Goal: Information Seeking & Learning: Learn about a topic

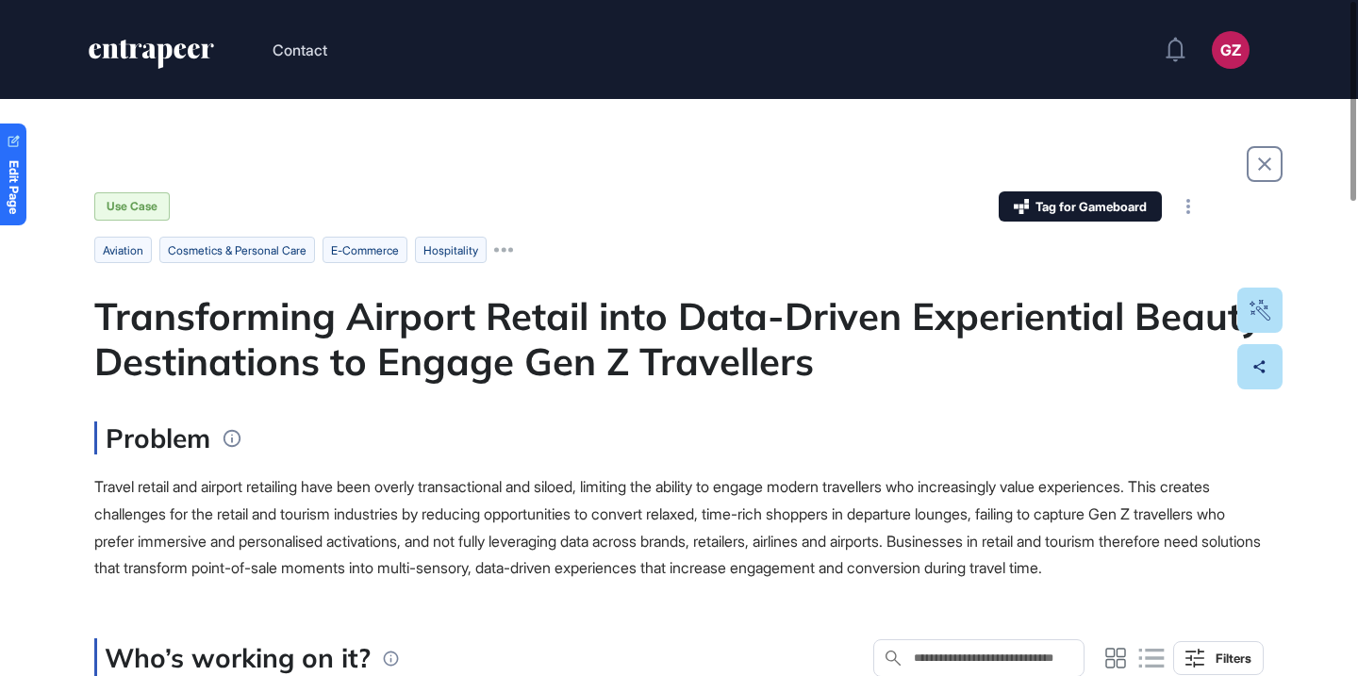
click at [590, 338] on div "Transforming Airport Retail into Data-Driven Experiential Beauty Destinations t…" at bounding box center [678, 338] width 1169 height 91
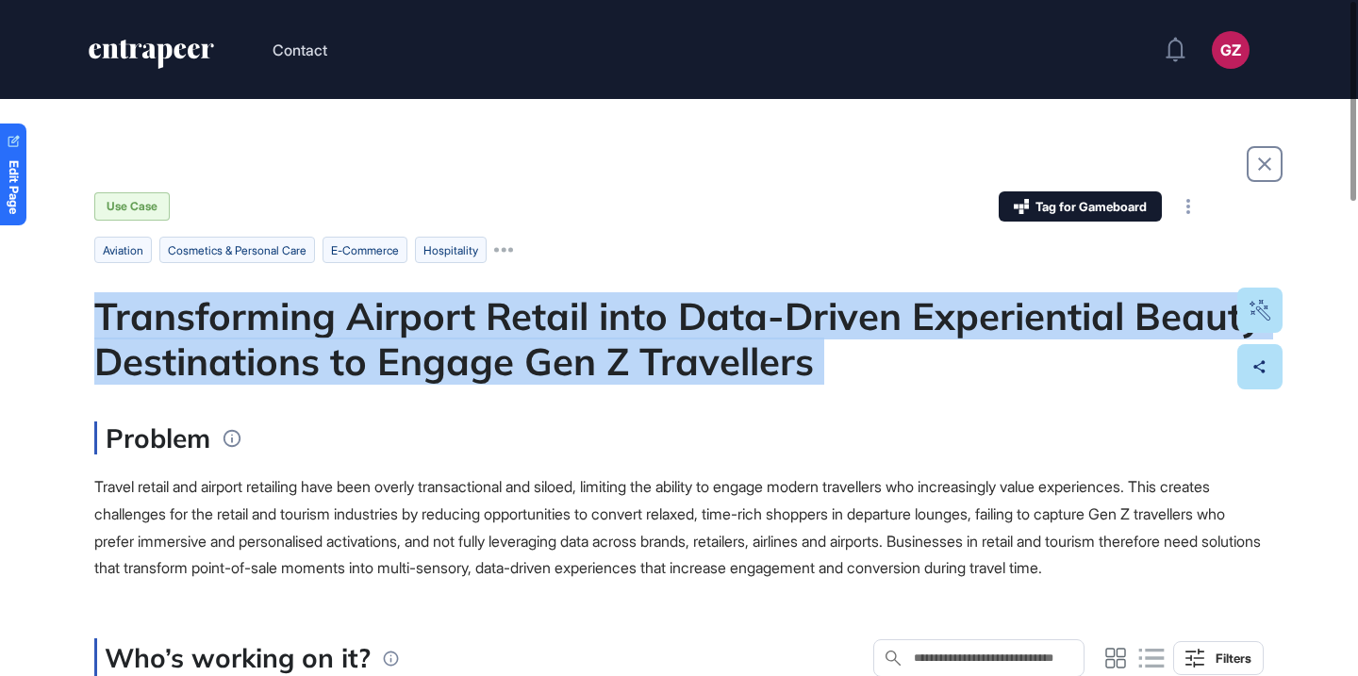
click at [590, 338] on div "Transforming Airport Retail into Data-Driven Experiential Beauty Destinations t…" at bounding box center [678, 338] width 1169 height 91
copy div "Transforming Airport Retail into Data-Driven Experiential Beauty Destinations t…"
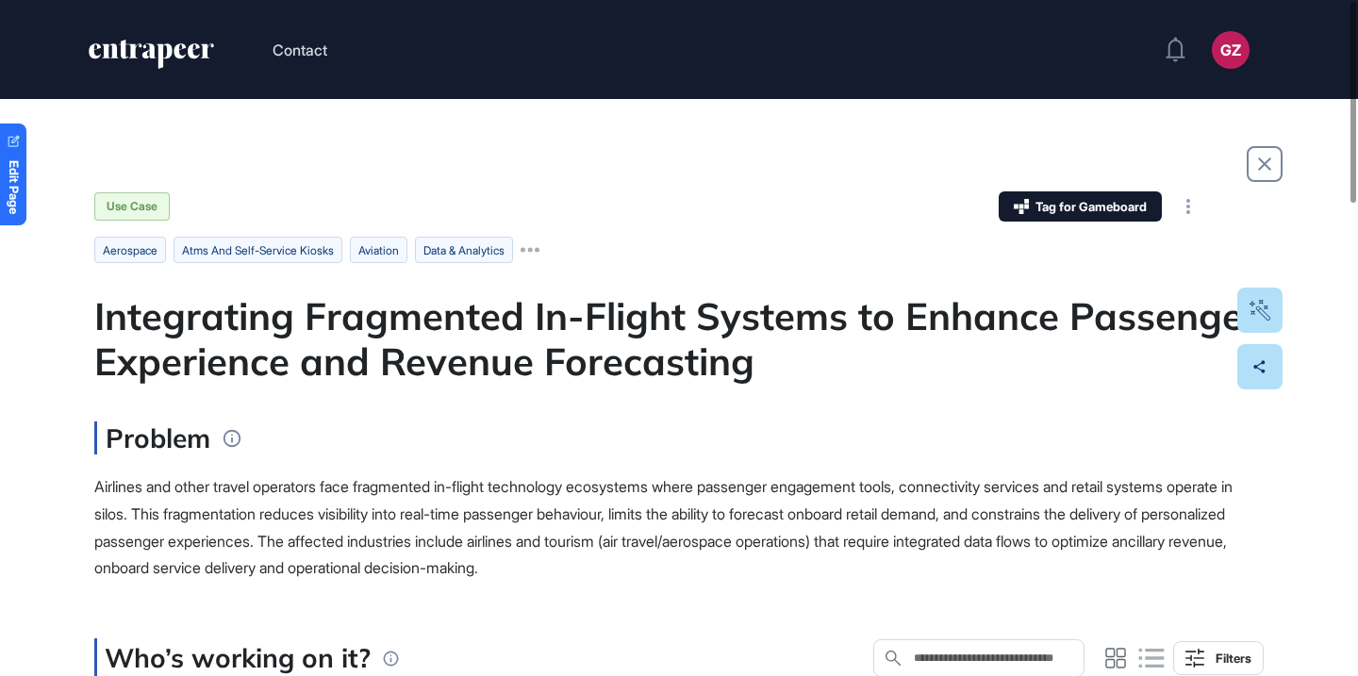
click at [507, 356] on div "Integrating Fragmented In-Flight Systems to Enhance Passenger Experience and Re…" at bounding box center [678, 338] width 1169 height 91
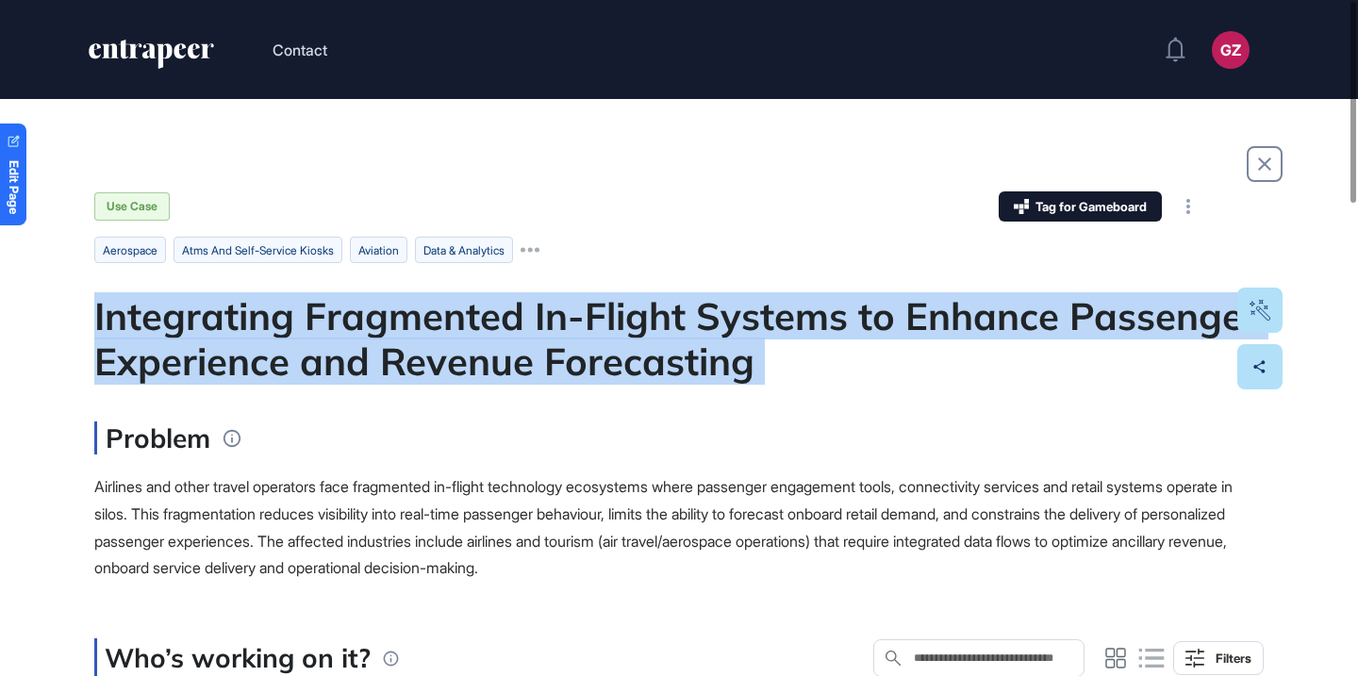
click at [507, 356] on div "Integrating Fragmented In-Flight Systems to Enhance Passenger Experience and Re…" at bounding box center [678, 338] width 1169 height 91
copy div "Integrating Fragmented In-Flight Systems to Enhance Passenger Experience and Re…"
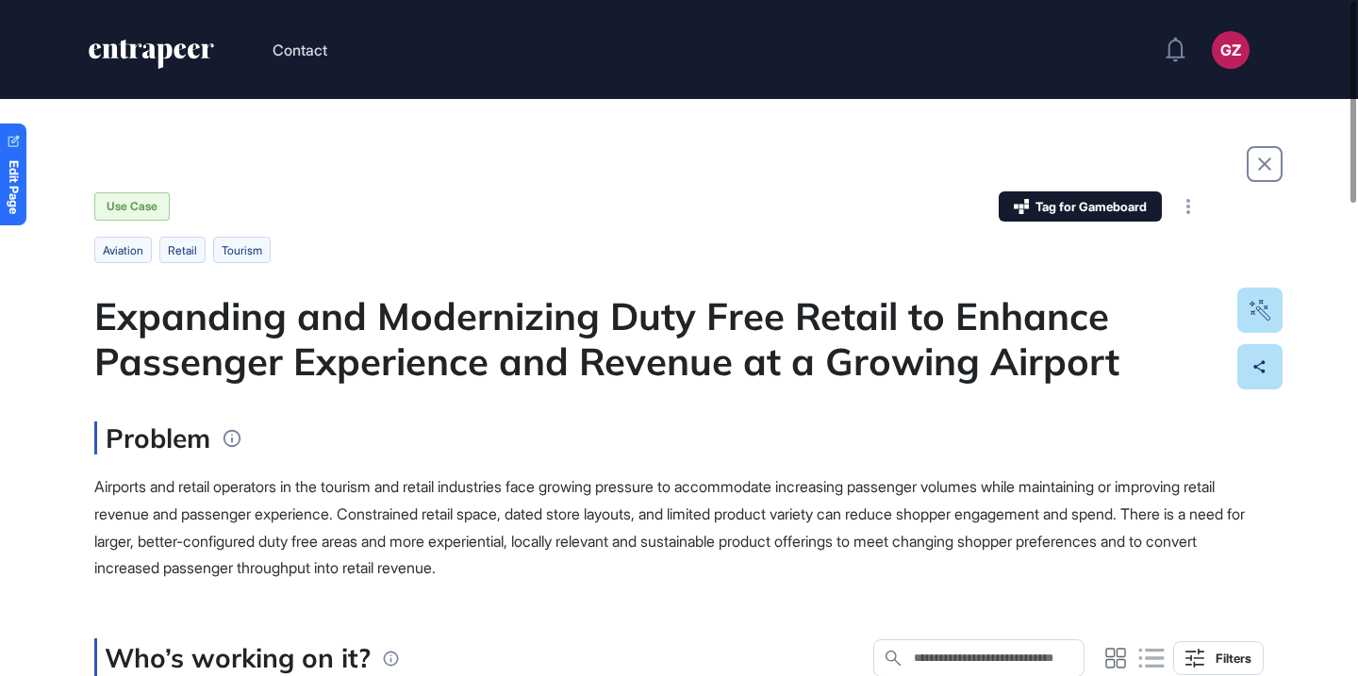
click at [599, 293] on div "Expanding and Modernizing Duty Free Retail to Enhance Passenger Experience and …" at bounding box center [678, 338] width 1169 height 91
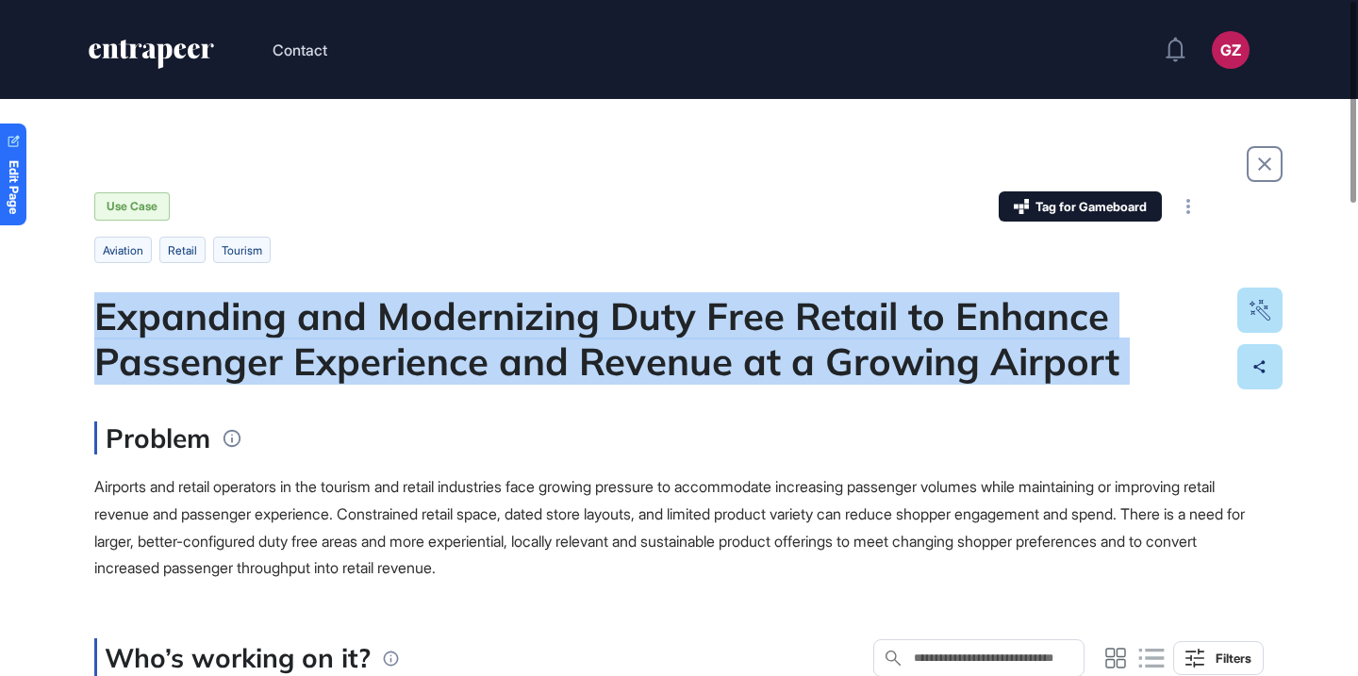
click at [599, 293] on div "Expanding and Modernizing Duty Free Retail to Enhance Passenger Experience and …" at bounding box center [678, 338] width 1169 height 91
copy div "Expanding and Modernizing Duty Free Retail to Enhance Passenger Experience and …"
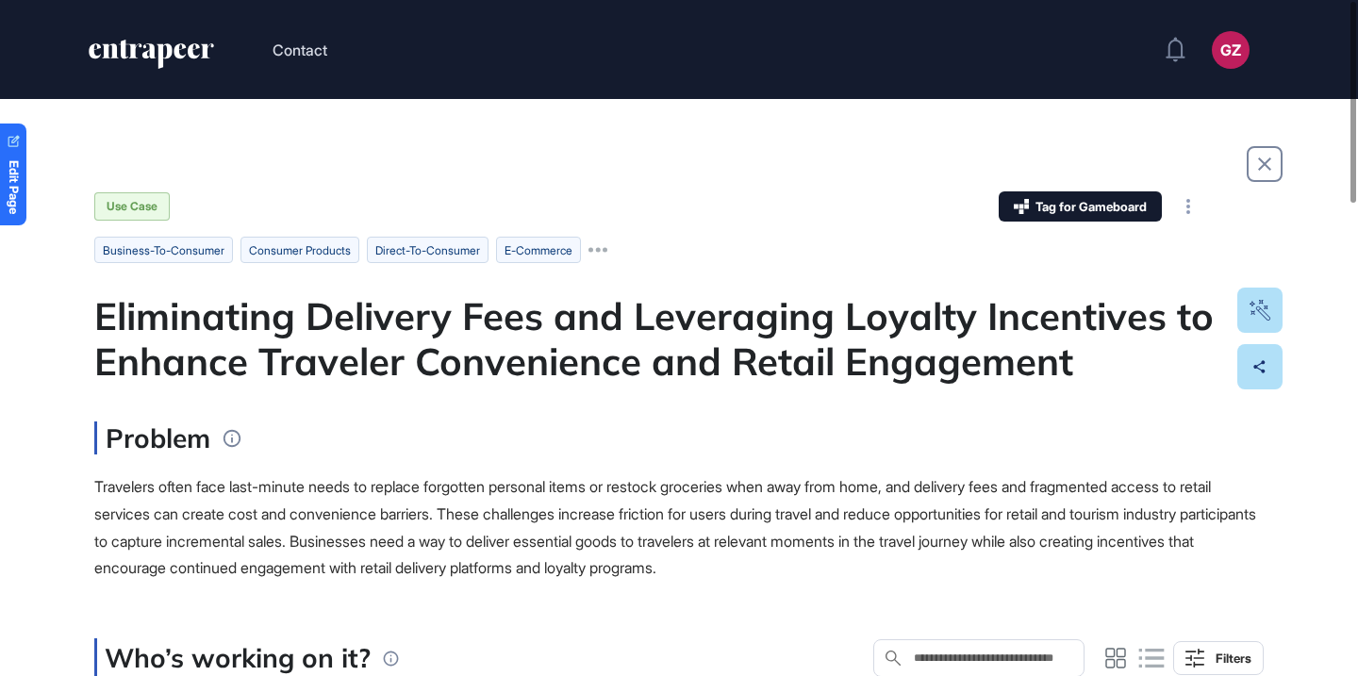
click at [590, 333] on div "Eliminating Delivery Fees and Leveraging Loyalty Incentives to Enhance Traveler…" at bounding box center [678, 338] width 1169 height 91
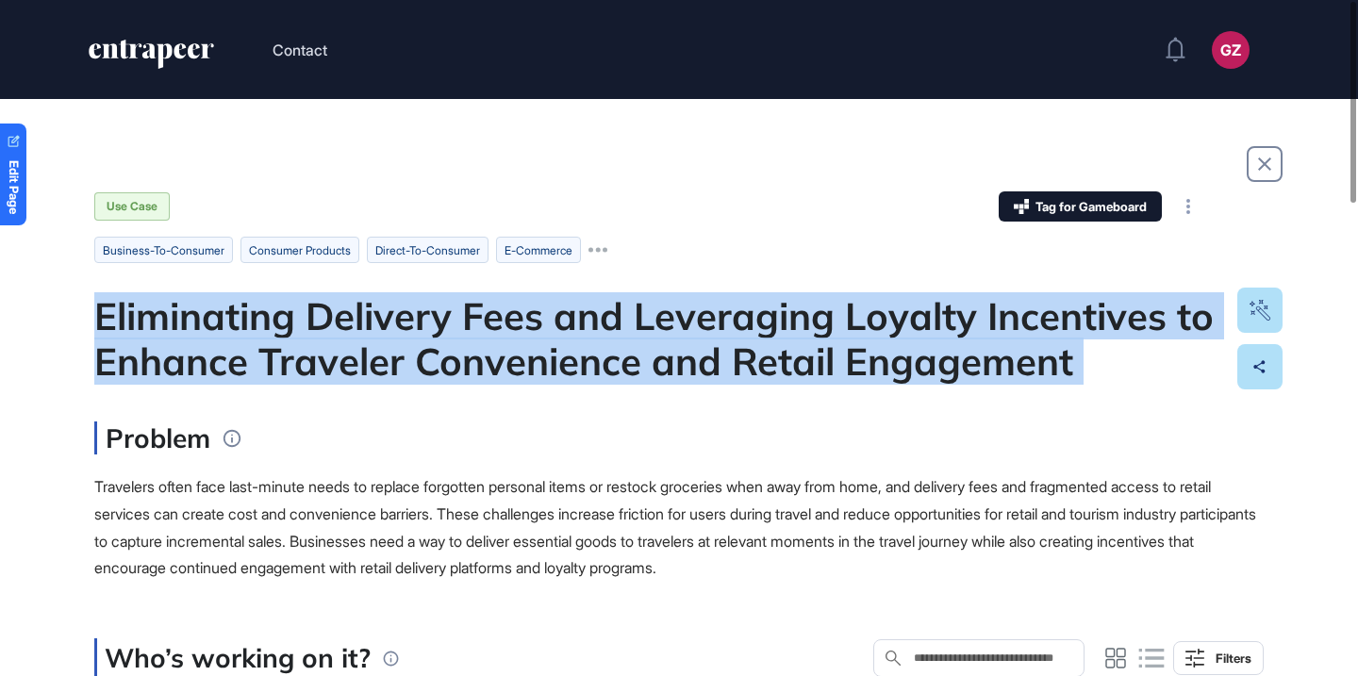
click at [590, 333] on div "Eliminating Delivery Fees and Leveraging Loyalty Incentives to Enhance Traveler…" at bounding box center [678, 338] width 1169 height 91
copy div "Eliminating Delivery Fees and Leveraging Loyalty Incentives to Enhance Traveler…"
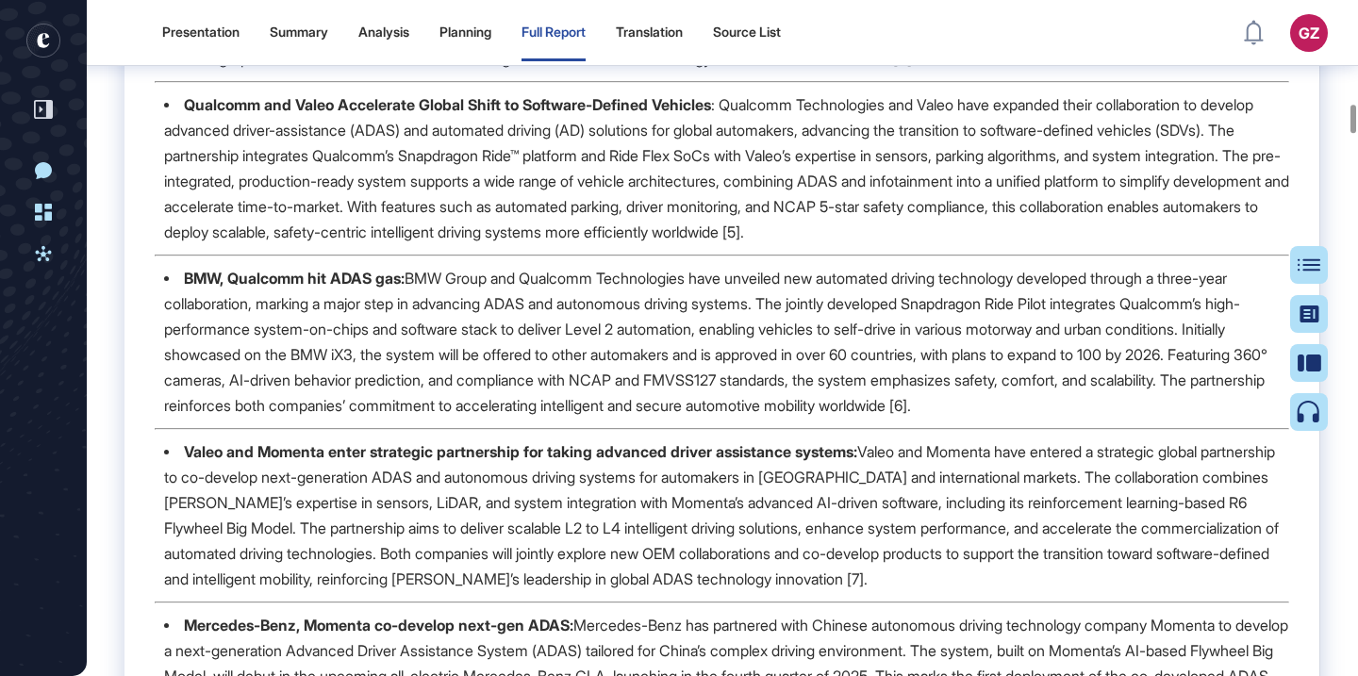
scroll to position [4112, 0]
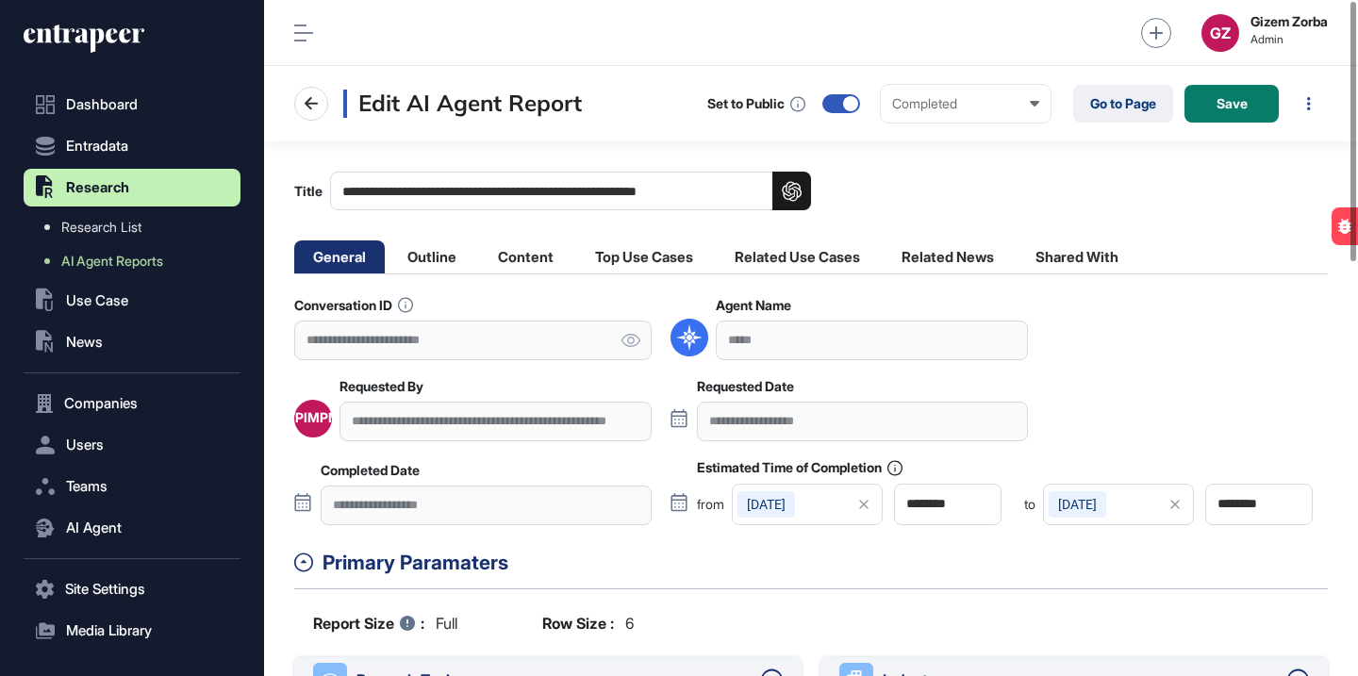
scroll to position [1, 1]
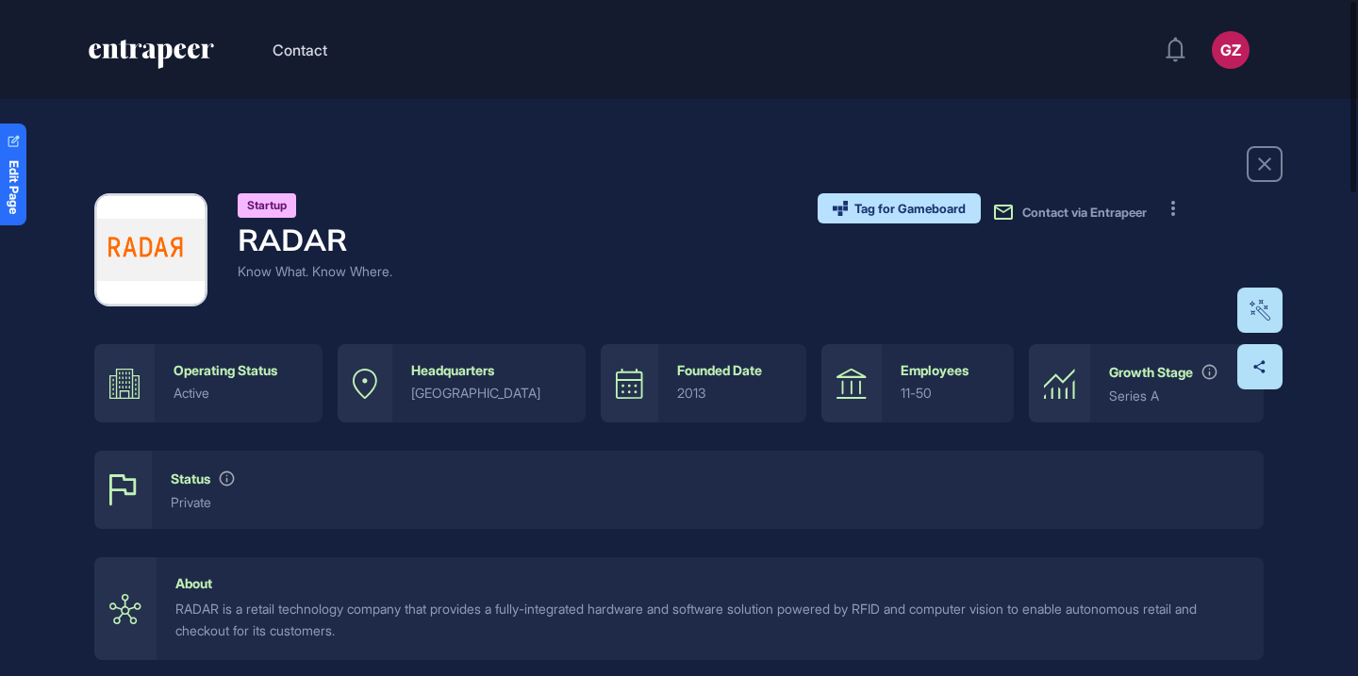
click at [306, 236] on h4 "RADAR" at bounding box center [315, 240] width 155 height 36
copy h4 "RADAR"
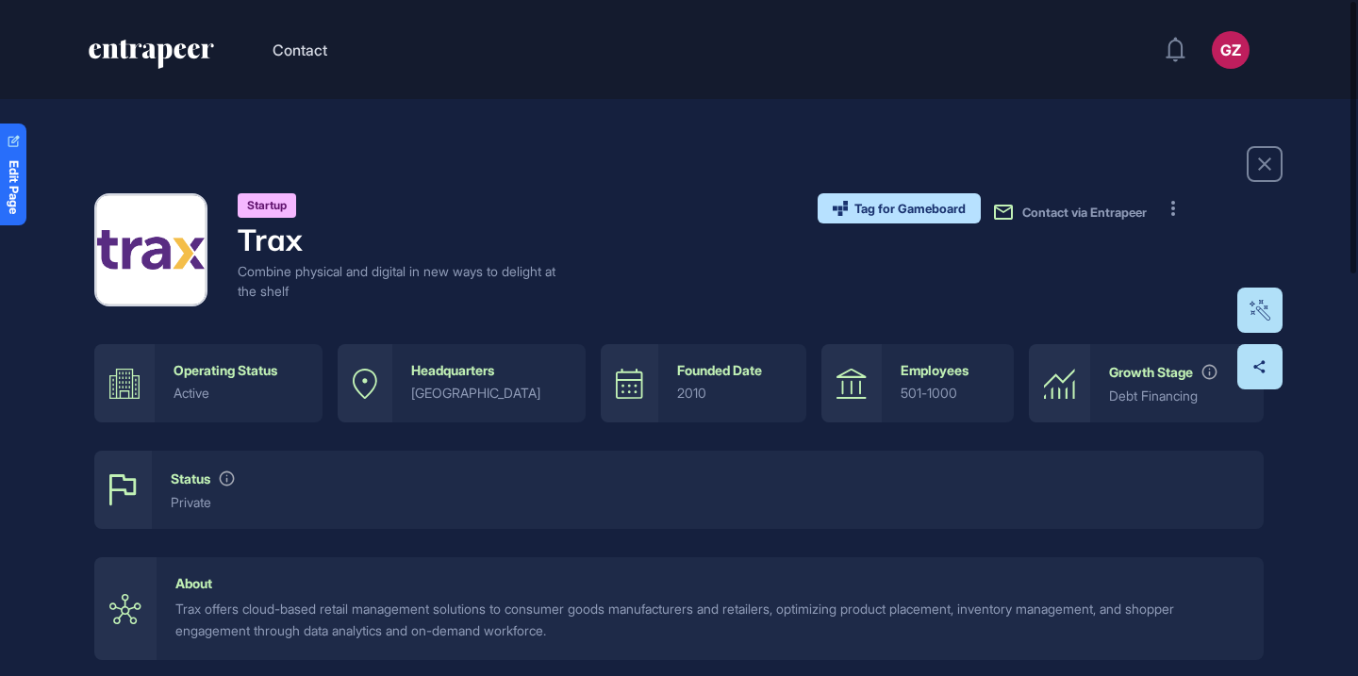
click at [292, 243] on h4 "Trax" at bounding box center [398, 240] width 321 height 36
copy h4 "Trax"
